Goal: Task Accomplishment & Management: Use online tool/utility

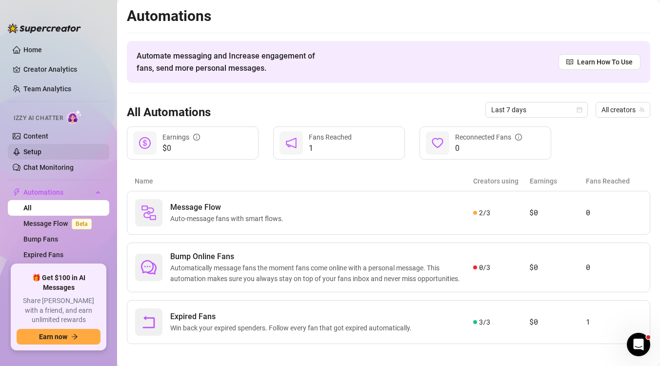
click at [41, 155] on link "Setup" at bounding box center [32, 152] width 18 height 8
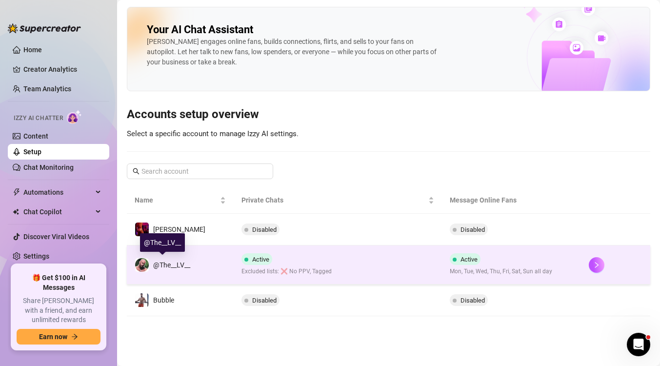
click at [183, 270] on div "@The__LV__" at bounding box center [163, 264] width 56 height 15
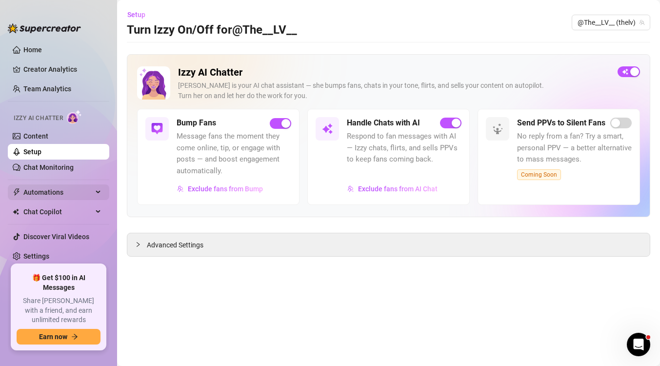
click at [53, 194] on span "Automations" at bounding box center [57, 192] width 69 height 16
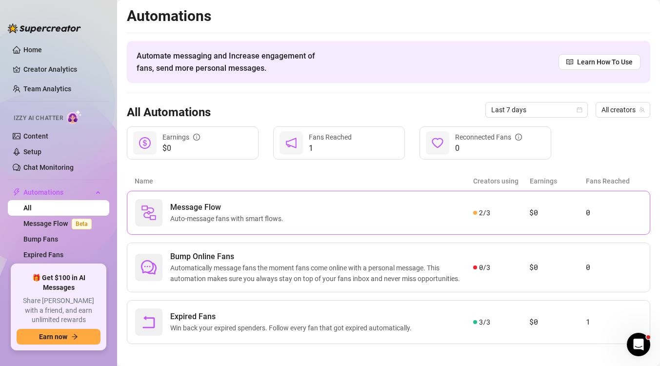
click at [167, 215] on div "Message Flow Auto-message fans with smart flows." at bounding box center [304, 212] width 338 height 27
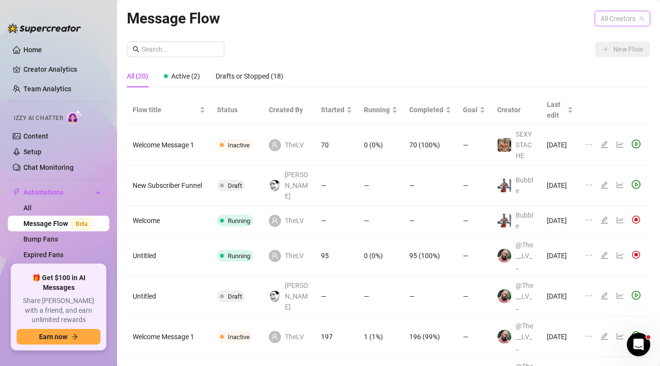
click at [609, 14] on span "All Creators" at bounding box center [622, 18] width 44 height 15
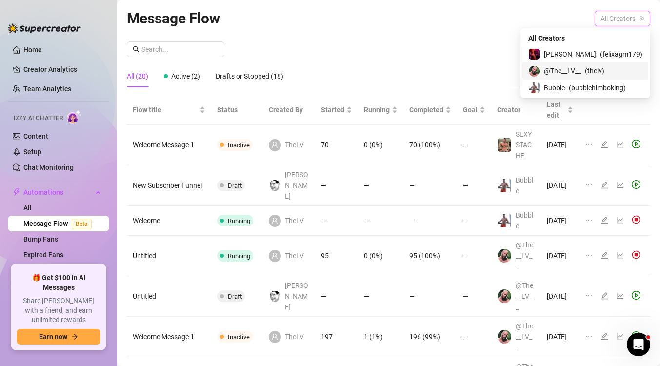
click at [581, 69] on span "@The__LV__" at bounding box center [562, 70] width 37 height 11
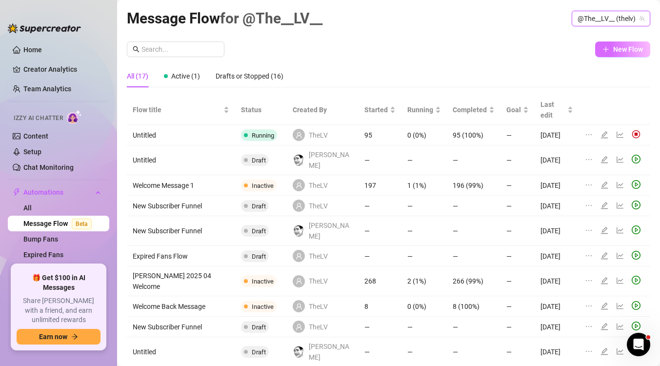
click at [609, 45] on button "New Flow" at bounding box center [622, 49] width 55 height 16
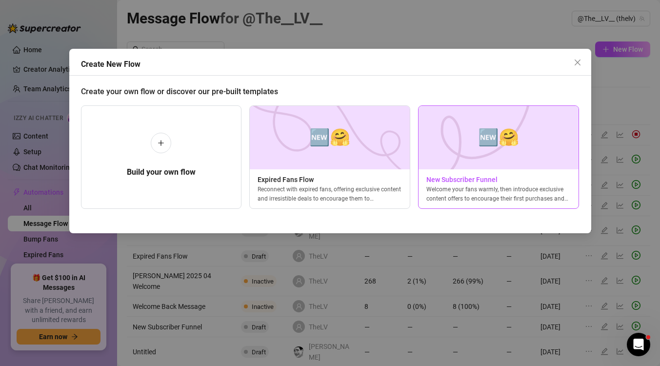
click at [463, 141] on img at bounding box center [498, 137] width 161 height 63
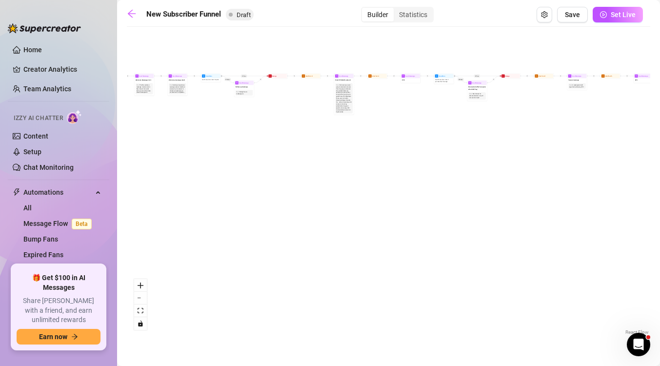
drag, startPoint x: 176, startPoint y: 192, endPoint x: 312, endPoint y: 221, distance: 139.1
click at [312, 221] on div "If True If True If True If False If False If False If True If False Merge Merge…" at bounding box center [388, 184] width 523 height 305
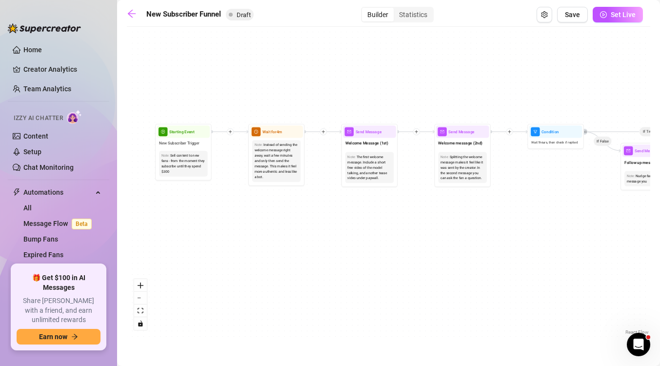
drag, startPoint x: 197, startPoint y: 125, endPoint x: 203, endPoint y: 240, distance: 115.2
click at [203, 240] on div "If True If True If True If False If False If False If True If False Merge Merge…" at bounding box center [388, 184] width 523 height 305
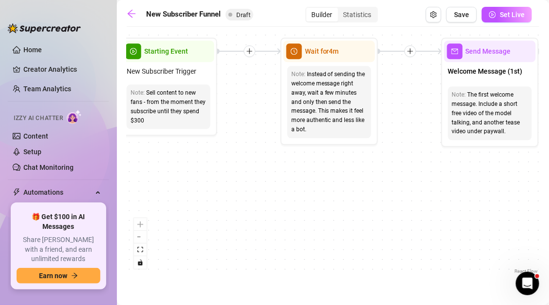
click at [181, 161] on div "If True If True If True If False If False If False If True If False Merge Merge…" at bounding box center [333, 154] width 413 height 244
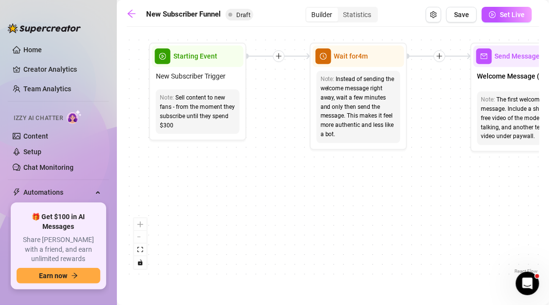
drag, startPoint x: 178, startPoint y: 183, endPoint x: 214, endPoint y: 196, distance: 38.4
click at [215, 196] on div "If True If True If True If False If False If False If True If False Merge Merge…" at bounding box center [333, 154] width 413 height 244
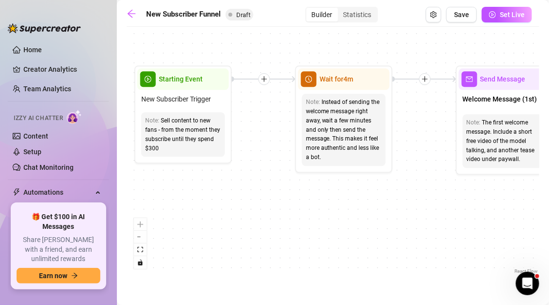
drag, startPoint x: 247, startPoint y: 169, endPoint x: 216, endPoint y: 192, distance: 38.3
click at [216, 192] on div "If True If True If True If False If False If False If True If False Merge Merge…" at bounding box center [333, 154] width 413 height 244
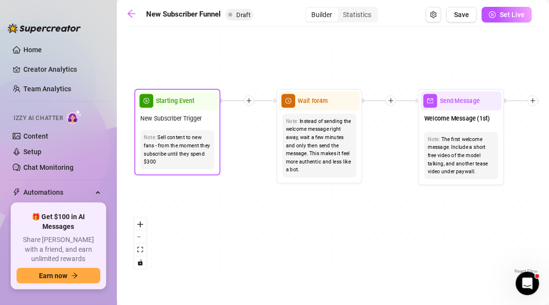
click at [199, 107] on div "Starting Event" at bounding box center [177, 100] width 81 height 19
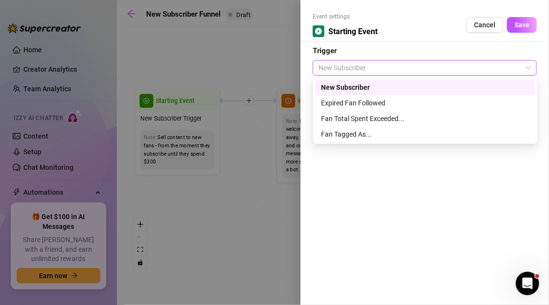
click at [362, 70] on span "New Subscriber" at bounding box center [425, 67] width 213 height 15
click at [273, 65] on div at bounding box center [274, 152] width 549 height 305
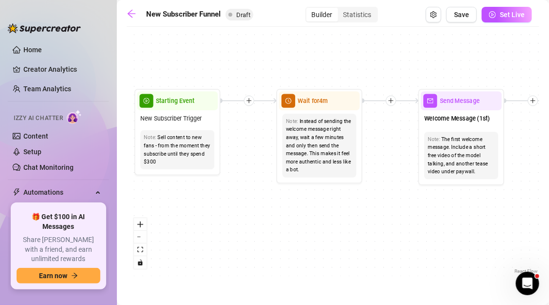
click at [247, 101] on icon "plus" at bounding box center [249, 100] width 6 height 6
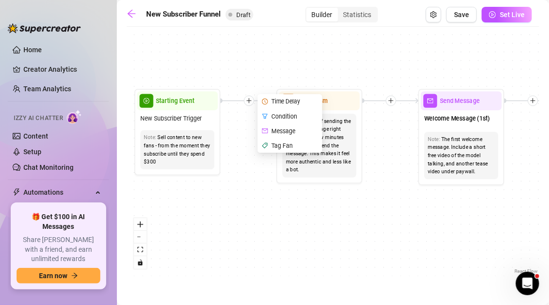
click at [287, 103] on div "Time Delay" at bounding box center [290, 101] width 63 height 15
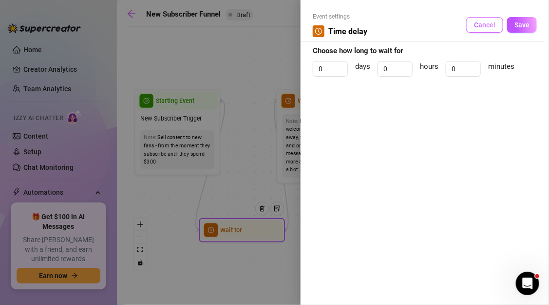
click at [479, 27] on span "Cancel" at bounding box center [484, 25] width 21 height 8
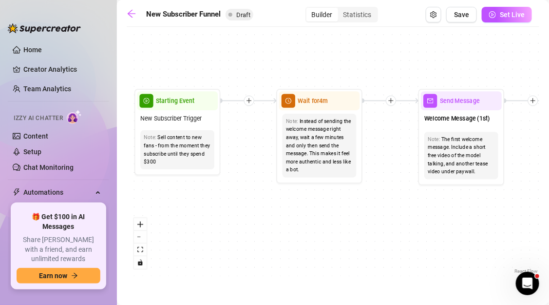
click at [250, 104] on div at bounding box center [249, 101] width 10 height 10
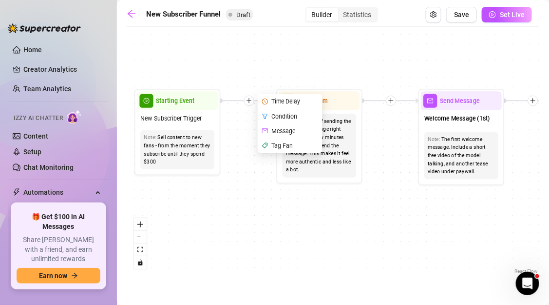
click at [274, 117] on div "Condition" at bounding box center [290, 116] width 63 height 15
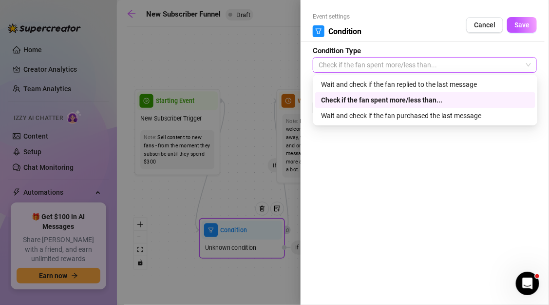
click at [438, 64] on span "Check if the fan spent more/less than..." at bounding box center [425, 65] width 213 height 15
click at [444, 165] on div "Event settings Condition Cancel Save Condition Type Check if the fan spent more…" at bounding box center [425, 152] width 249 height 305
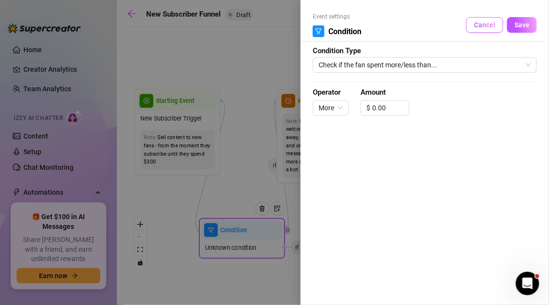
click at [485, 29] on button "Cancel" at bounding box center [485, 25] width 37 height 16
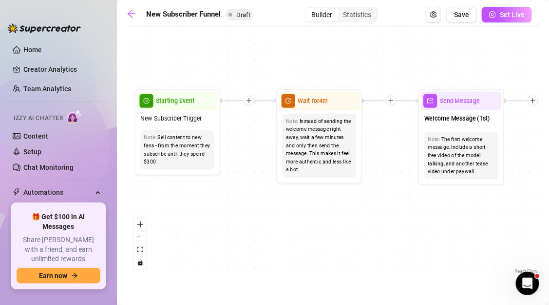
click at [253, 98] on div at bounding box center [249, 101] width 10 height 10
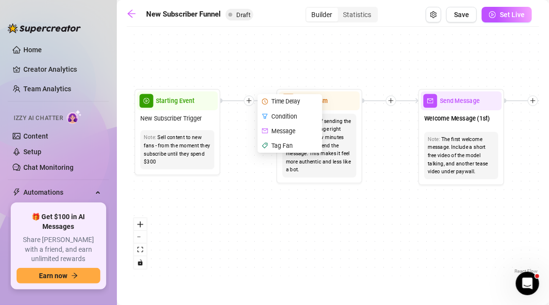
click at [273, 130] on div "Message" at bounding box center [290, 130] width 63 height 15
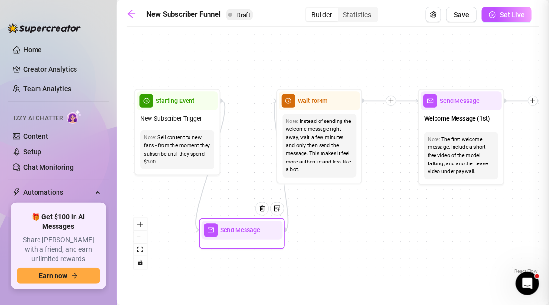
type textarea "Write your message here"
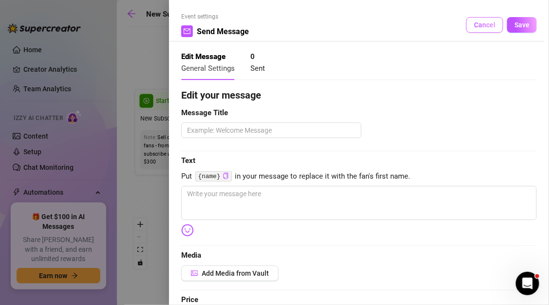
click at [473, 26] on button "Cancel" at bounding box center [485, 25] width 37 height 16
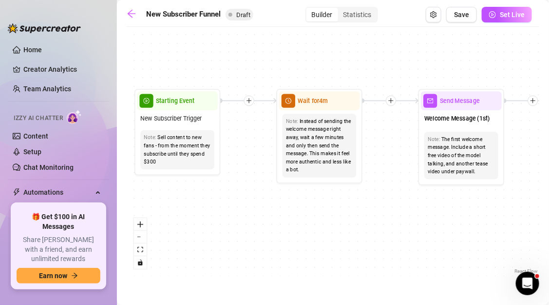
click at [251, 101] on icon "plus" at bounding box center [249, 100] width 6 height 6
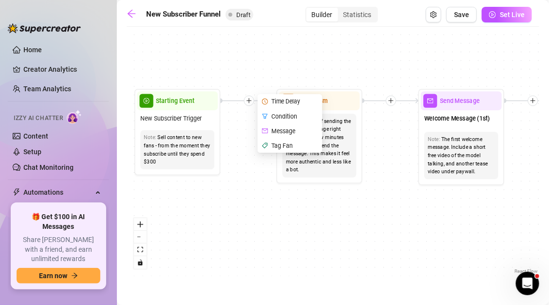
click at [275, 143] on div "Tag Fan" at bounding box center [290, 145] width 63 height 15
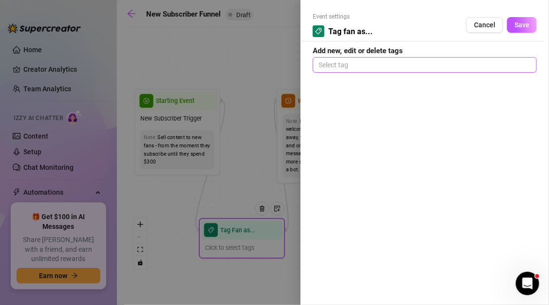
click at [334, 64] on div at bounding box center [425, 65] width 220 height 14
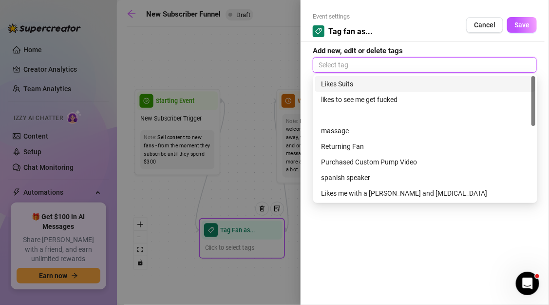
click at [334, 64] on div at bounding box center [425, 65] width 220 height 14
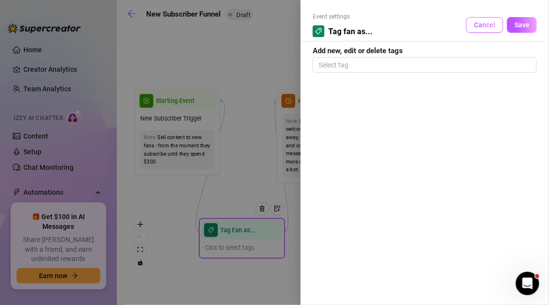
click at [481, 24] on span "Cancel" at bounding box center [484, 25] width 21 height 8
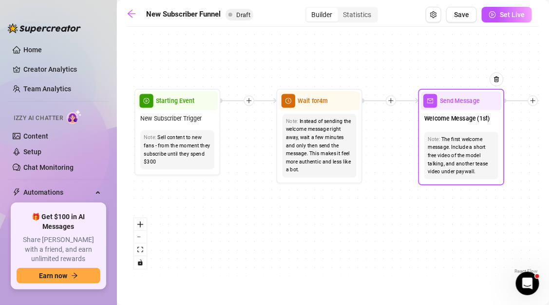
click at [425, 137] on div "Note: The first welcome message. Include a short free video of the model talkin…" at bounding box center [462, 155] width 74 height 47
type textarea "First part of the welcome message"
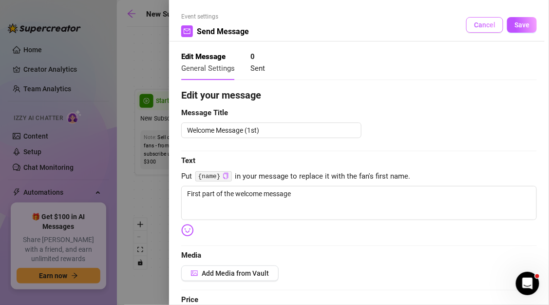
click at [477, 24] on span "Cancel" at bounding box center [484, 25] width 21 height 8
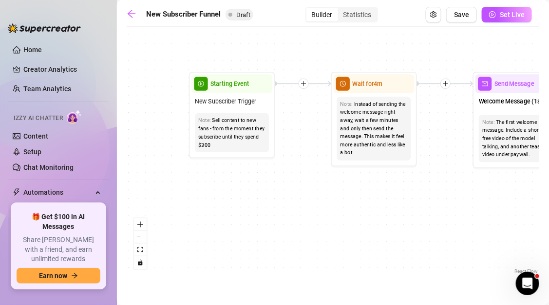
drag, startPoint x: 275, startPoint y: 187, endPoint x: 330, endPoint y: 169, distance: 57.4
click at [330, 169] on div "If True If True If True If False If False If False If True If False Merge Merge…" at bounding box center [333, 154] width 413 height 244
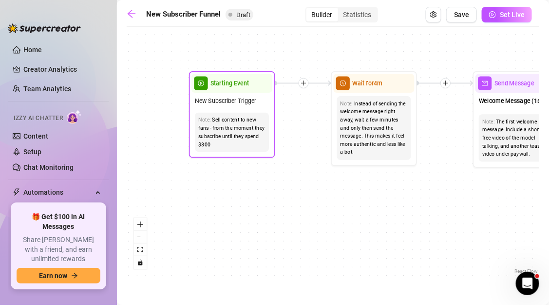
click at [254, 130] on div "Sell content to new fans - from the moment they subscribe until they spend $300" at bounding box center [231, 132] width 67 height 33
click at [258, 96] on div "New Subscriber Trigger" at bounding box center [232, 101] width 81 height 17
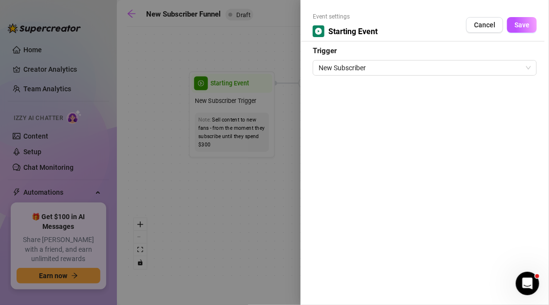
click at [261, 191] on div at bounding box center [274, 152] width 549 height 305
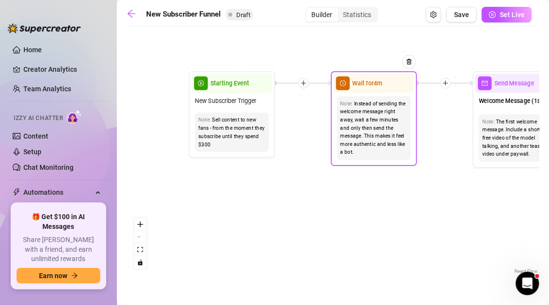
click at [360, 91] on div "Wait for 4m" at bounding box center [374, 83] width 81 height 19
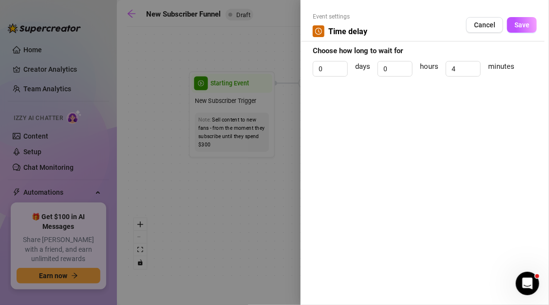
click at [222, 177] on div at bounding box center [274, 152] width 549 height 305
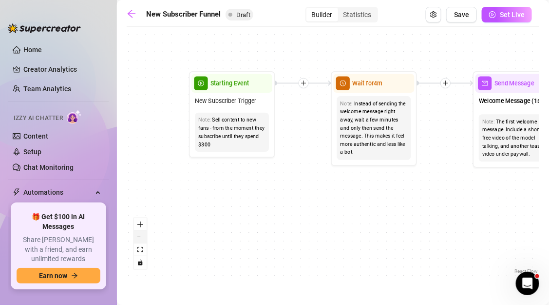
click at [141, 235] on button "zoom out" at bounding box center [140, 237] width 13 height 13
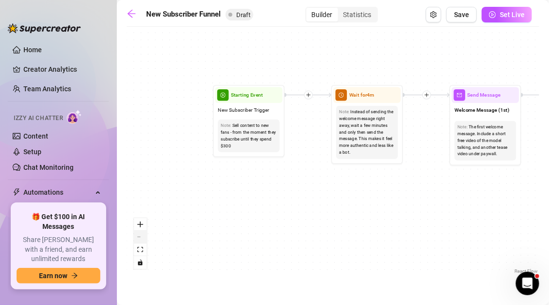
click at [141, 235] on button "zoom out" at bounding box center [140, 237] width 13 height 13
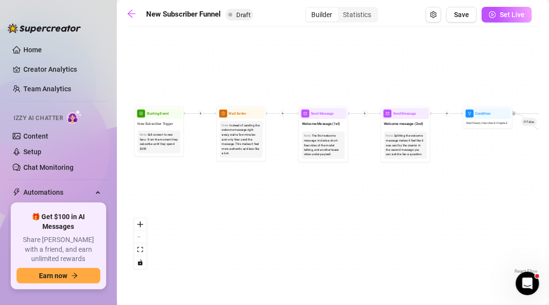
drag, startPoint x: 310, startPoint y: 231, endPoint x: 194, endPoint y: 232, distance: 115.5
click at [194, 232] on div "If True If True If True If False If False If False If True If False Merge Merge…" at bounding box center [333, 154] width 413 height 244
click at [143, 238] on button "zoom out" at bounding box center [140, 237] width 13 height 13
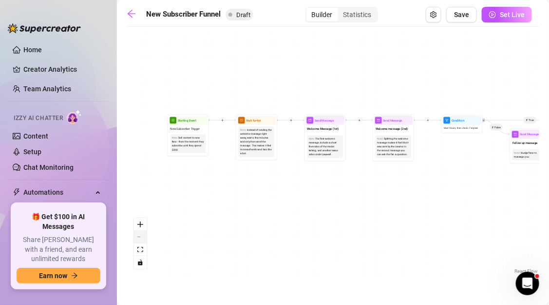
click at [143, 238] on button "zoom out" at bounding box center [140, 237] width 13 height 13
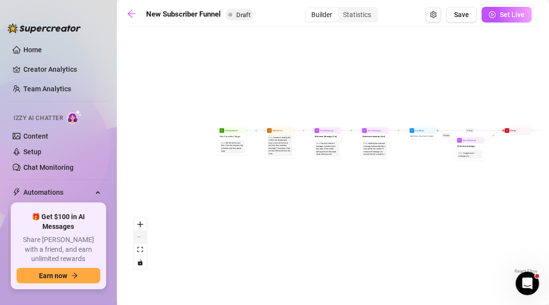
click at [143, 238] on button "zoom out" at bounding box center [140, 237] width 13 height 13
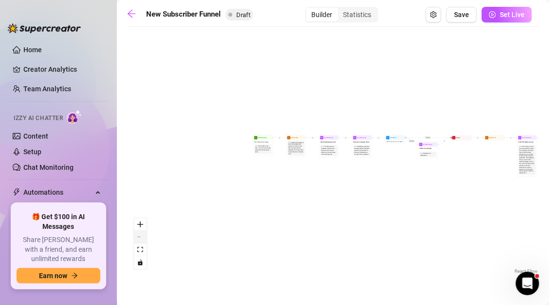
click at [143, 238] on button "zoom out" at bounding box center [140, 237] width 13 height 13
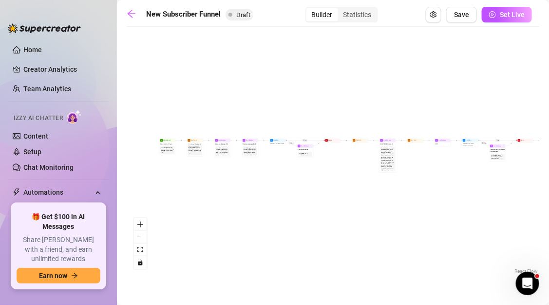
drag, startPoint x: 297, startPoint y: 219, endPoint x: 190, endPoint y: 219, distance: 107.2
click at [190, 219] on div "If True If True If True If False If False If False If True If False Merge Merge…" at bounding box center [333, 154] width 413 height 244
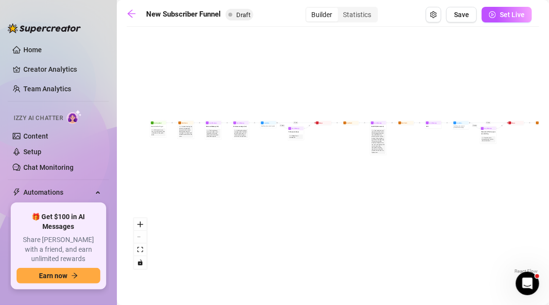
drag, startPoint x: 218, startPoint y: 232, endPoint x: 208, endPoint y: 214, distance: 20.3
click at [208, 214] on div "If True If True If True If False If False If False If True If False Merge Merge…" at bounding box center [333, 154] width 413 height 244
click at [433, 20] on button "Open Exit Rules" at bounding box center [434, 15] width 16 height 16
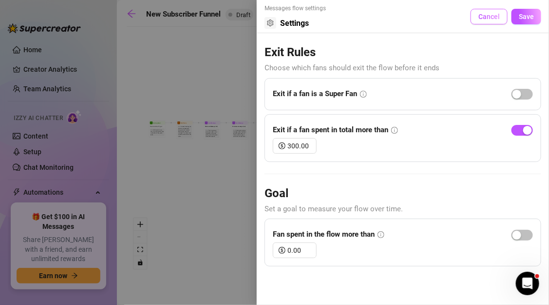
click at [490, 21] on button "Cancel" at bounding box center [489, 17] width 37 height 16
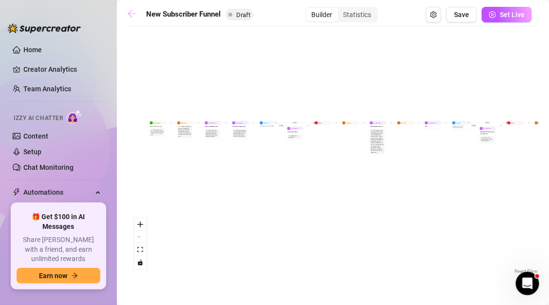
click at [136, 15] on icon "arrow-left" at bounding box center [132, 14] width 10 height 10
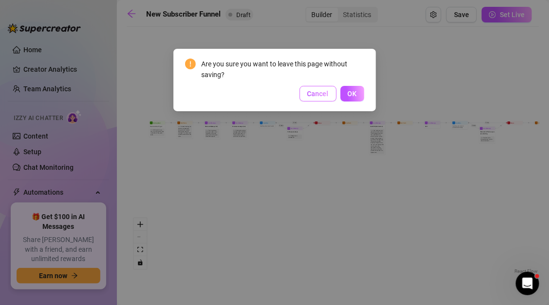
click at [320, 96] on span "Cancel" at bounding box center [318, 94] width 21 height 8
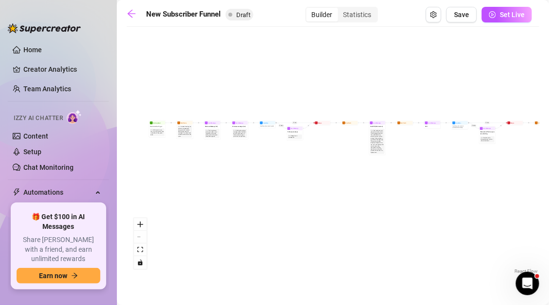
click at [520, 270] on link "React Flow" at bounding box center [526, 270] width 23 height 5
click at [515, 273] on link "React Flow" at bounding box center [526, 270] width 23 height 5
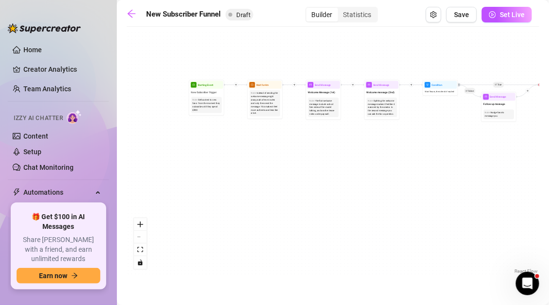
drag, startPoint x: 172, startPoint y: 161, endPoint x: 277, endPoint y: 192, distance: 109.7
click at [277, 192] on div "If True If True If True If False If False If False If True If False Merge Merge…" at bounding box center [333, 154] width 413 height 244
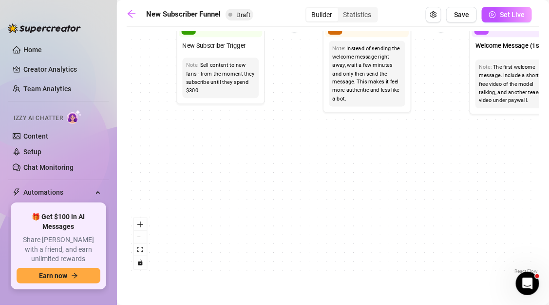
drag, startPoint x: 201, startPoint y: 105, endPoint x: 304, endPoint y: 201, distance: 141.4
click at [304, 201] on div "If True If True If True If False If False If False If True If False Merge Merge…" at bounding box center [333, 154] width 413 height 244
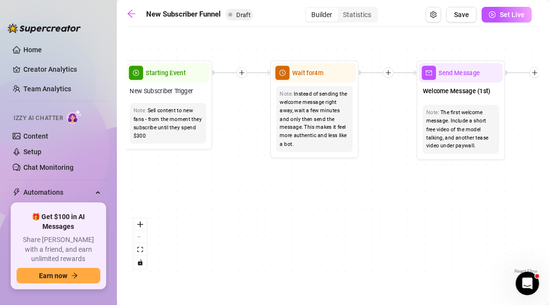
drag, startPoint x: 287, startPoint y: 130, endPoint x: 203, endPoint y: 190, distance: 103.2
click at [203, 190] on div "If True If True If True If False If False If False If True If False Merge Merge…" at bounding box center [333, 154] width 413 height 244
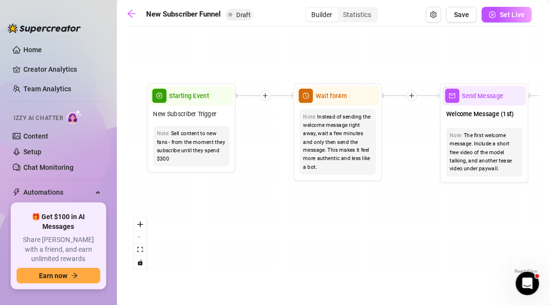
drag, startPoint x: 223, startPoint y: 189, endPoint x: 259, endPoint y: 190, distance: 36.1
click at [259, 190] on div "If True If True If True If False If False If False If True If False Merge Merge…" at bounding box center [333, 154] width 413 height 244
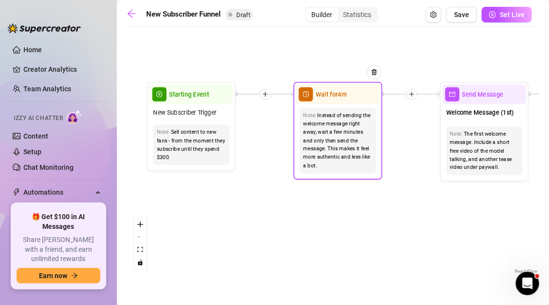
click at [336, 130] on div "Instead of sending the welcome message right away, wait a few minutes and only …" at bounding box center [338, 140] width 69 height 58
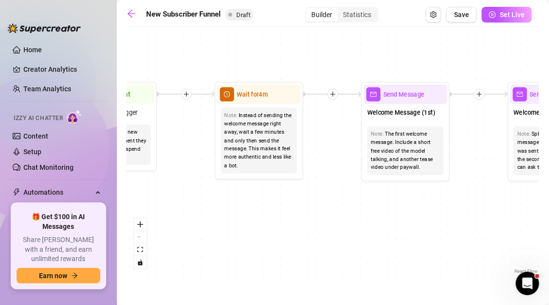
drag, startPoint x: 406, startPoint y: 140, endPoint x: 240, endPoint y: 146, distance: 165.9
click at [240, 146] on div "If True If True If True If False If False If False If True If False Merge Merge…" at bounding box center [333, 154] width 413 height 244
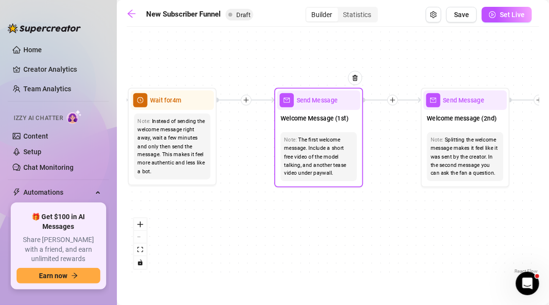
click at [292, 129] on div "Note: The first welcome message. Include a short free video of the model talkin…" at bounding box center [318, 157] width 83 height 56
type textarea "First part of the welcome message"
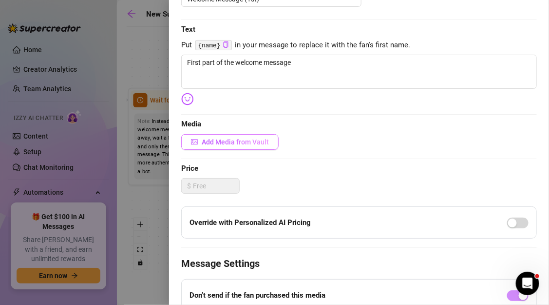
scroll to position [81, 0]
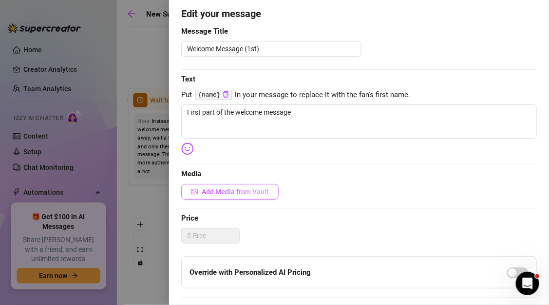
click at [232, 190] on span "Add Media from Vault" at bounding box center [235, 192] width 67 height 8
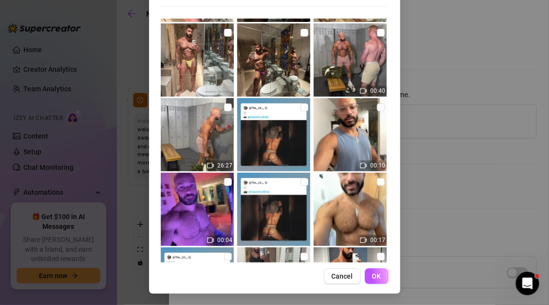
scroll to position [867, 0]
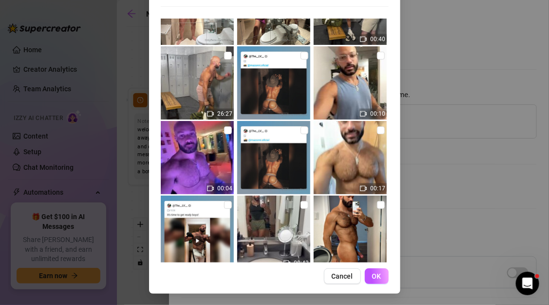
click at [345, 172] on img at bounding box center [350, 157] width 73 height 73
click at [351, 163] on img at bounding box center [350, 157] width 73 height 73
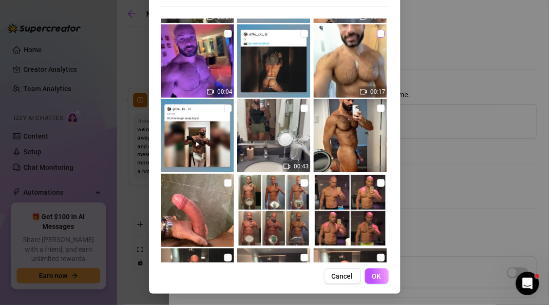
scroll to position [943, 0]
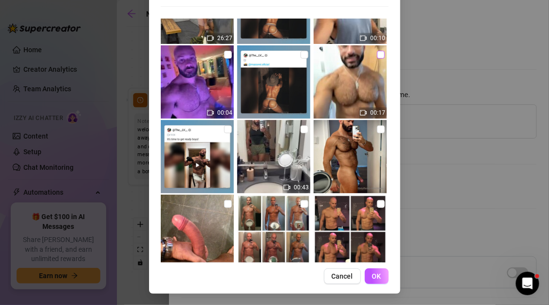
click at [379, 54] on input "checkbox" at bounding box center [381, 55] width 8 height 8
click at [356, 65] on img at bounding box center [350, 81] width 73 height 73
checkbox input "false"
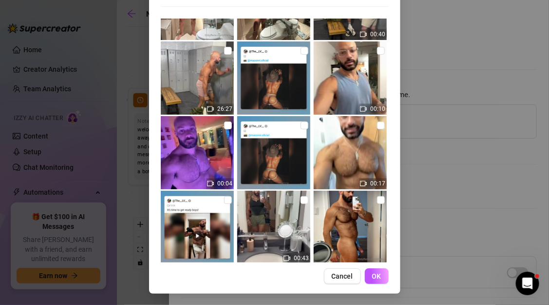
scroll to position [873, 0]
click at [360, 80] on img at bounding box center [350, 77] width 73 height 73
click at [360, 79] on img at bounding box center [350, 77] width 73 height 73
checkbox input "false"
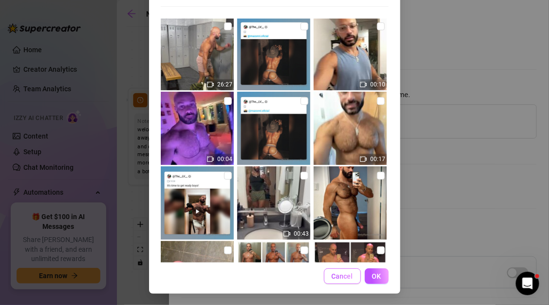
click at [348, 277] on span "Cancel" at bounding box center [342, 276] width 21 height 8
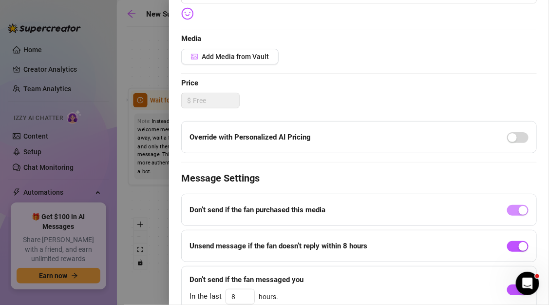
scroll to position [259, 0]
